Goal: Find specific page/section: Find specific page/section

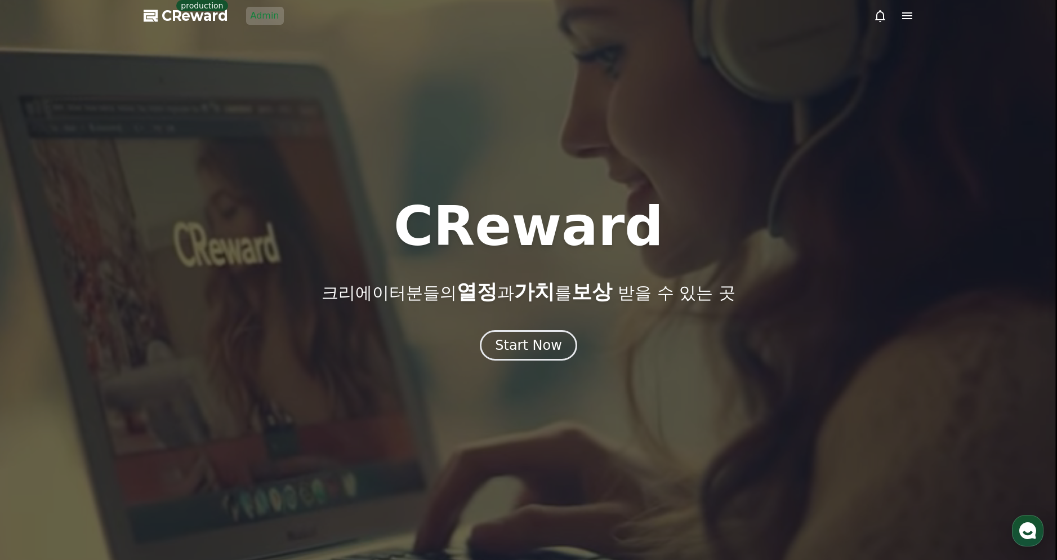
click at [312, 96] on div at bounding box center [528, 280] width 1057 height 560
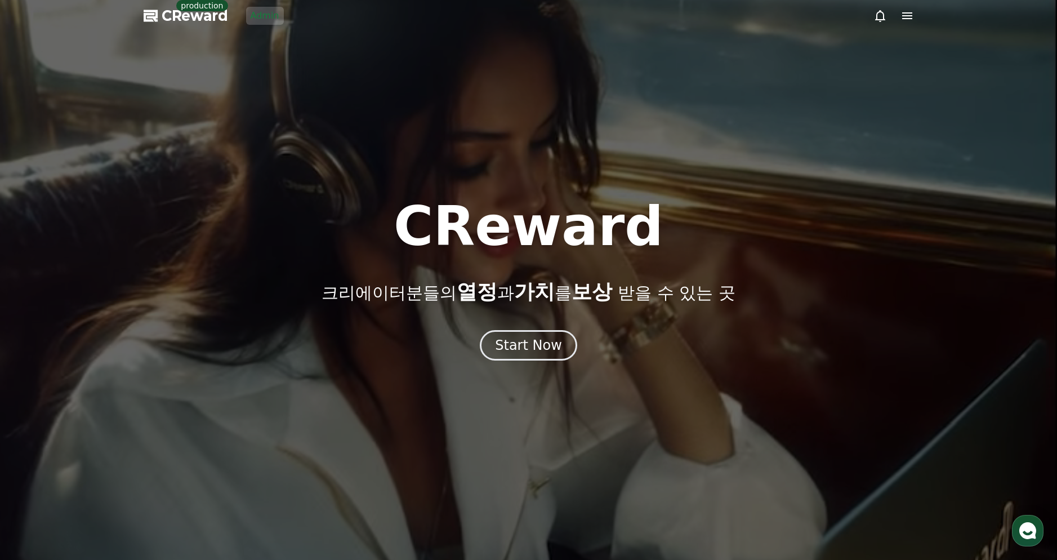
click at [277, 17] on link "Admin" at bounding box center [265, 16] width 38 height 18
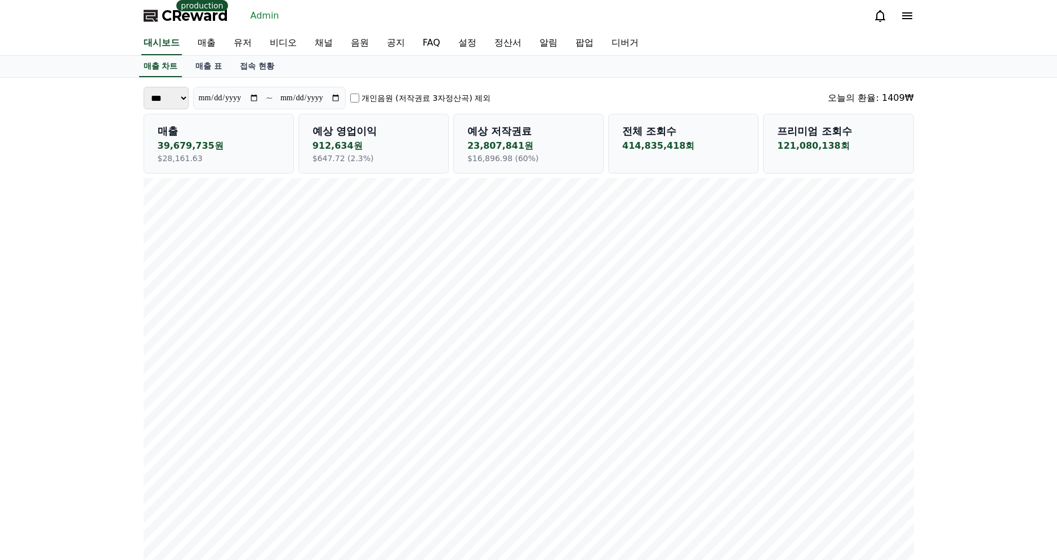
click at [197, 68] on link "매출 표" at bounding box center [208, 66] width 44 height 21
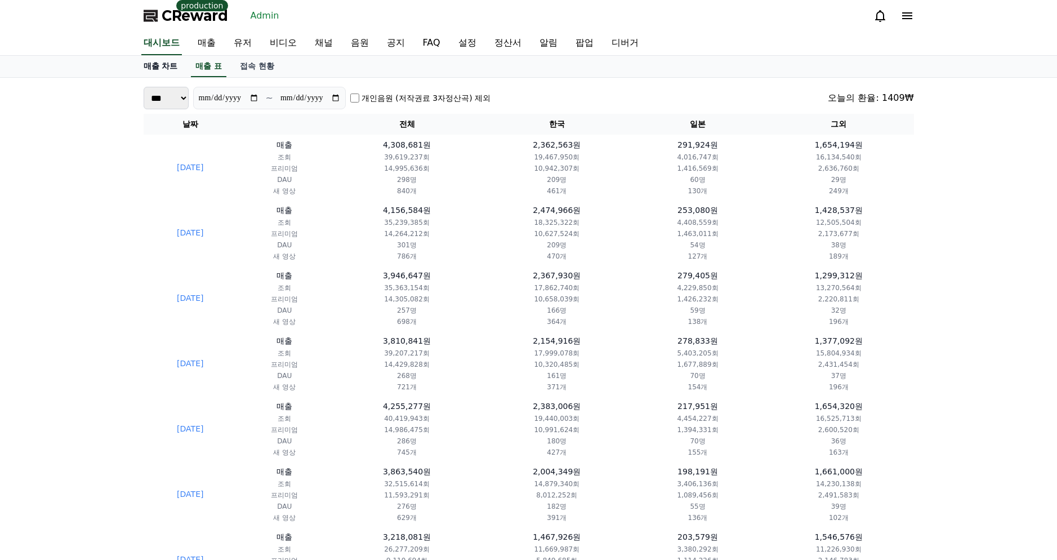
click at [171, 68] on link "매출 차트" at bounding box center [161, 66] width 52 height 21
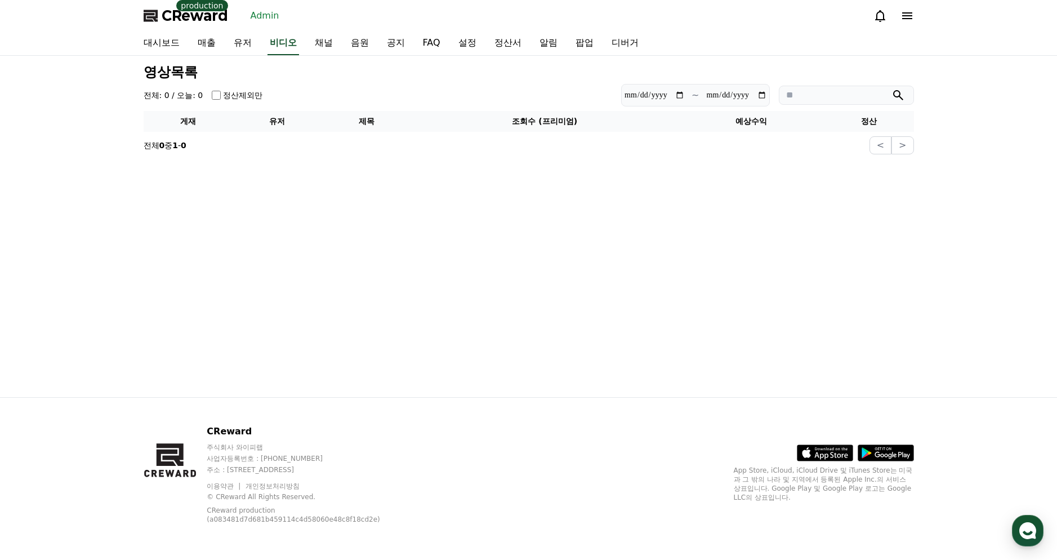
click at [75, 67] on div "영상목록 전체: 0 / [DATE]: 0 정산제외만 ~ 게재 유저 제목 조회수 (프리미엄) 예상수익 정산 전체 0 중 1 - 0 < >" at bounding box center [528, 226] width 1057 height 341
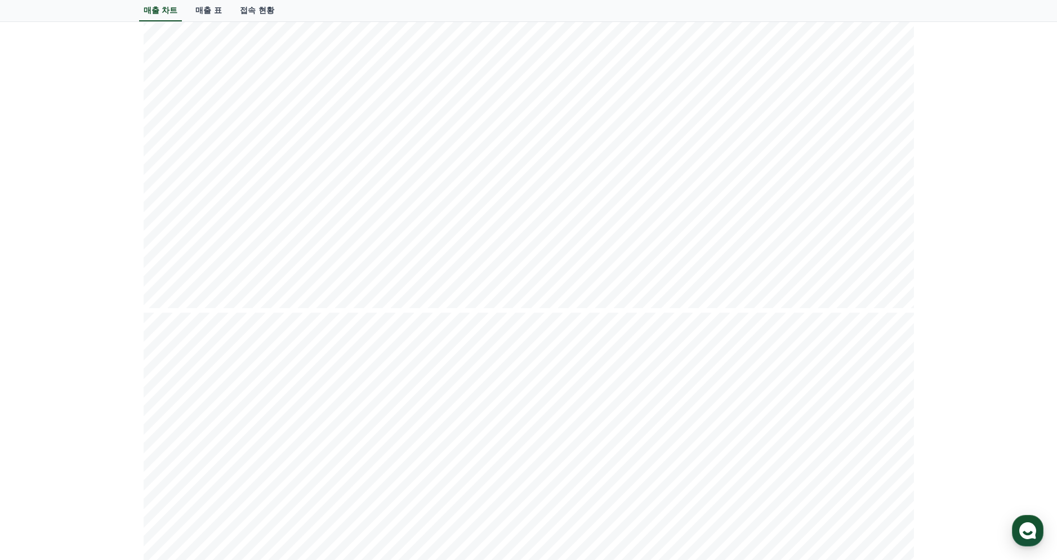
scroll to position [66, 0]
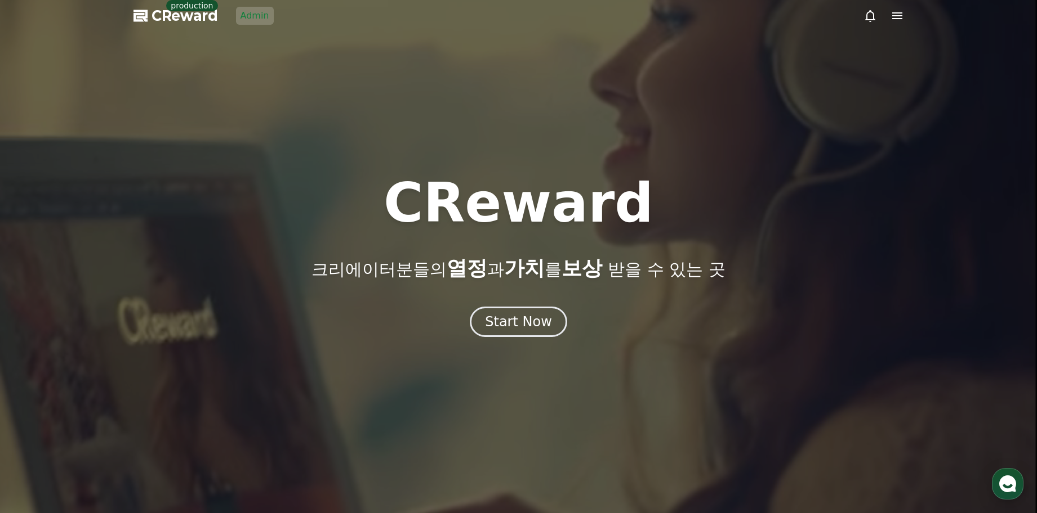
click at [257, 10] on link "Admin" at bounding box center [255, 16] width 38 height 18
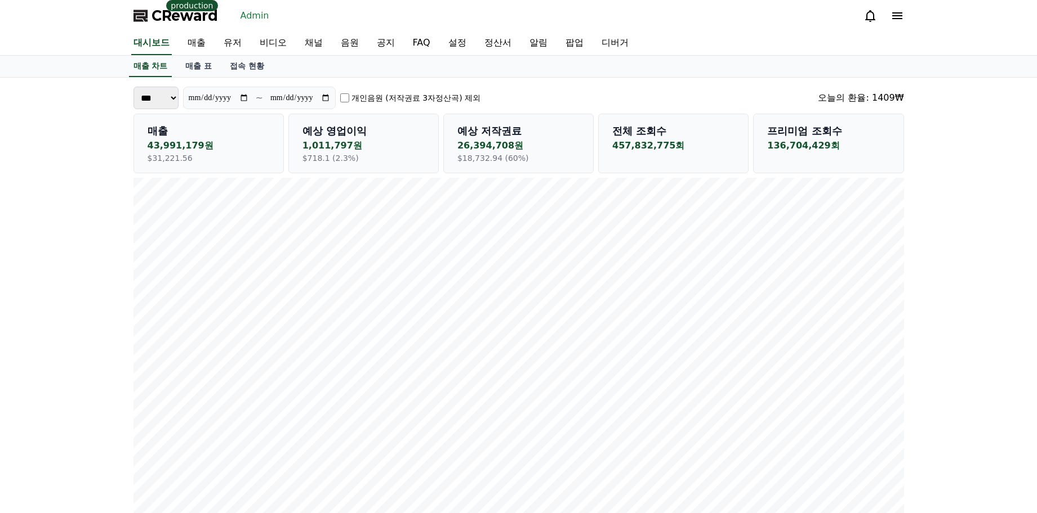
click at [360, 18] on div "CReward production Admin" at bounding box center [518, 16] width 788 height 32
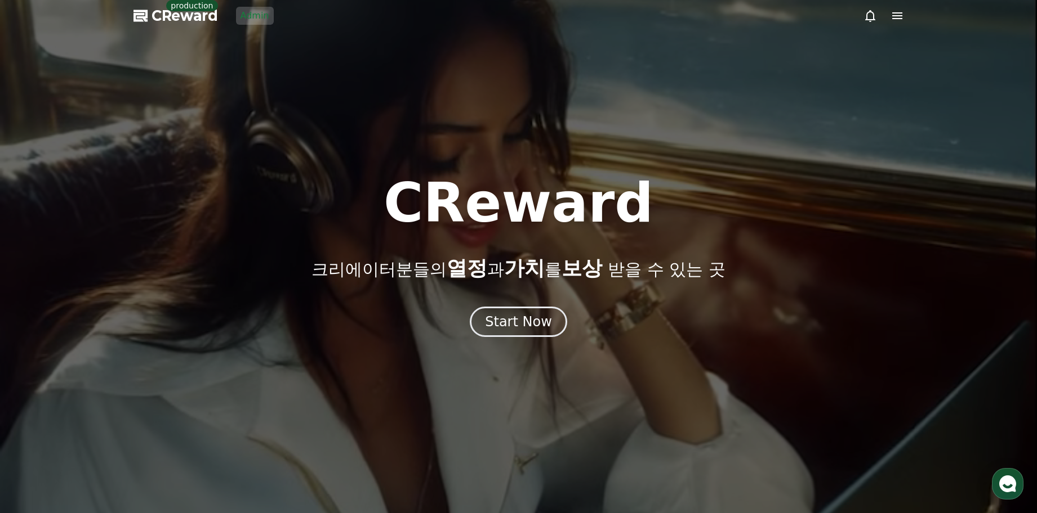
click at [384, 86] on div at bounding box center [518, 256] width 1037 height 513
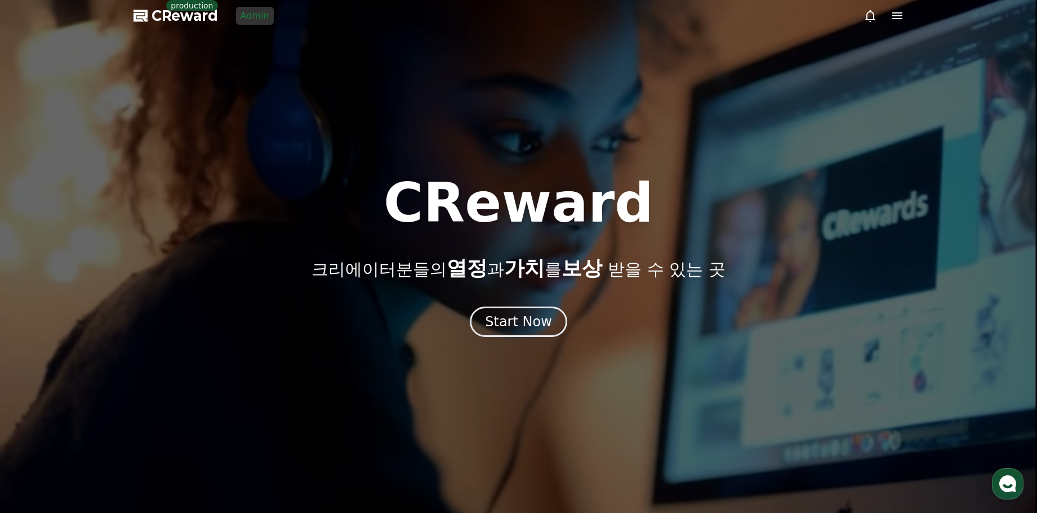
click at [266, 16] on link "Admin" at bounding box center [255, 16] width 38 height 18
